Goal: Navigation & Orientation: Find specific page/section

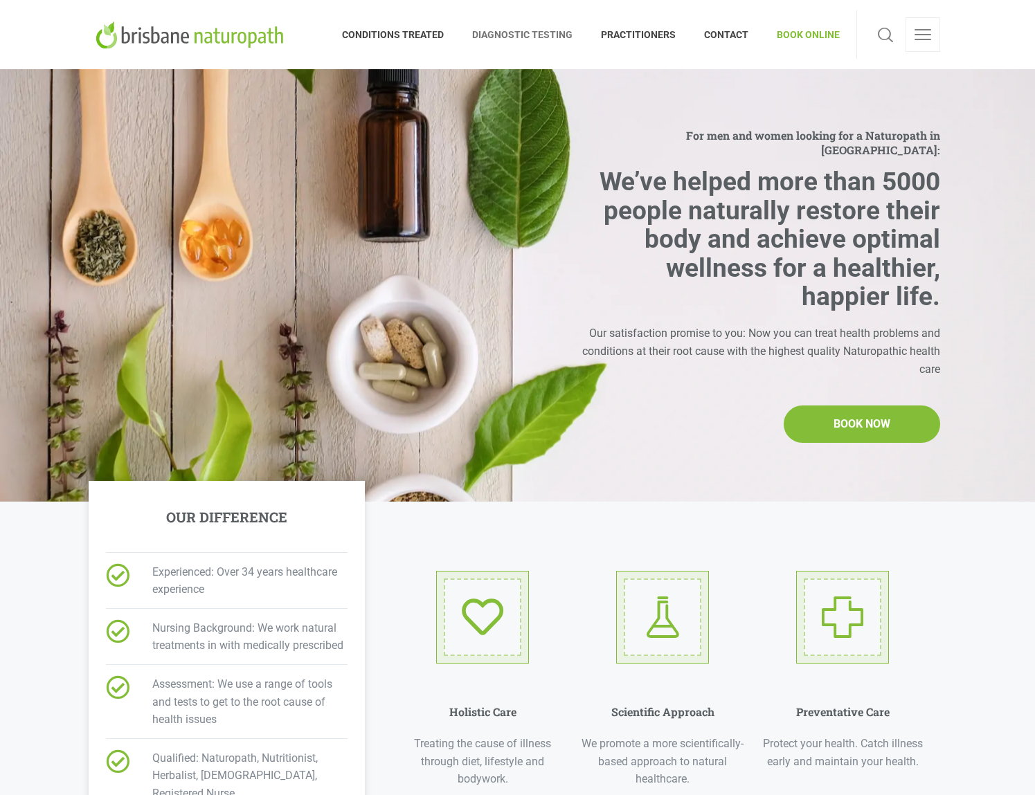
click at [517, 35] on span "DIAGNOSTIC TESTING" at bounding box center [522, 35] width 129 height 22
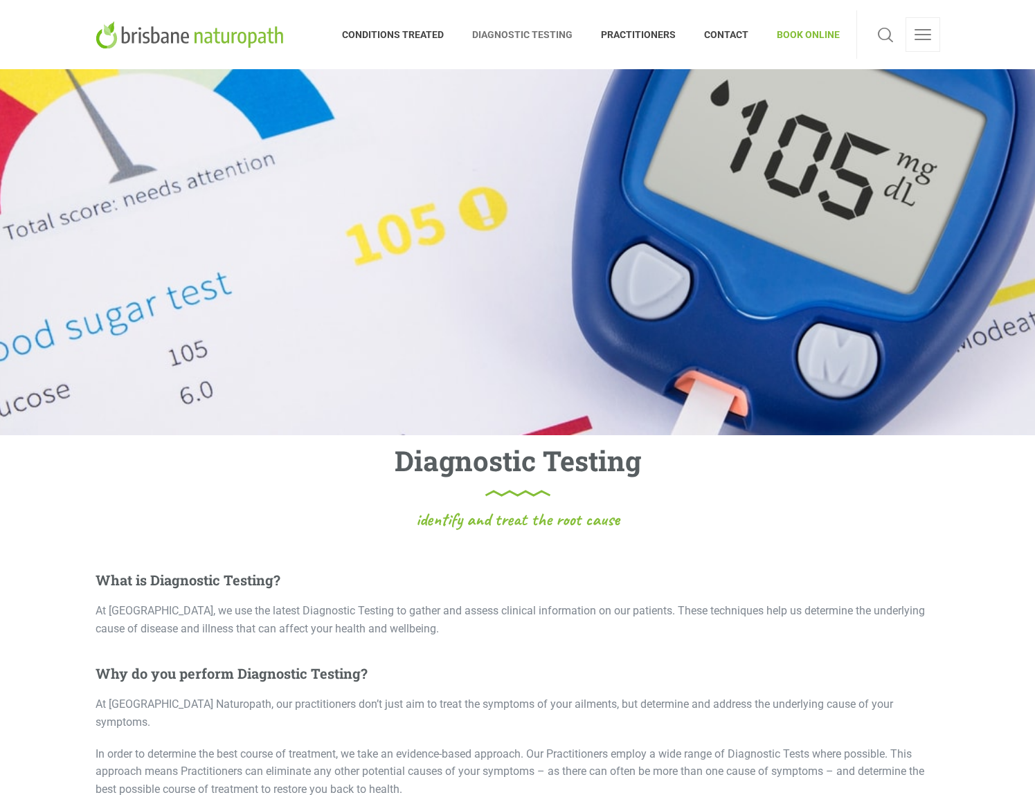
click at [264, 41] on img at bounding box center [192, 35] width 193 height 28
